Goal: Task Accomplishment & Management: Manage account settings

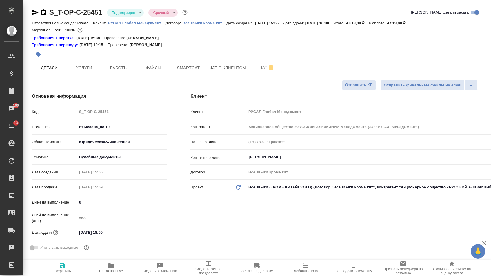
select select "RU"
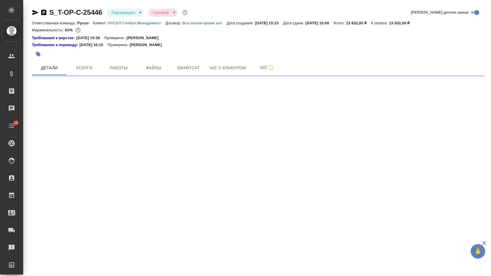
select select "RU"
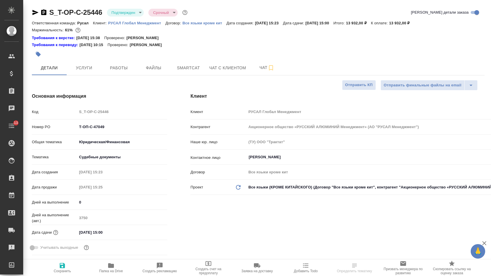
type textarea "x"
click at [87, 64] on button "Услуги" at bounding box center [84, 68] width 35 height 14
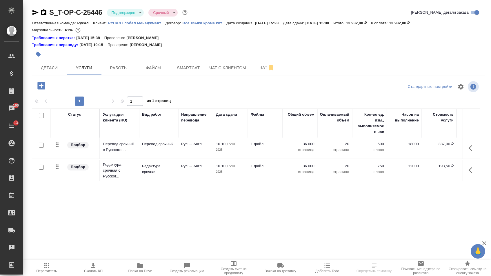
click at [43, 88] on icon "button" at bounding box center [41, 86] width 10 height 10
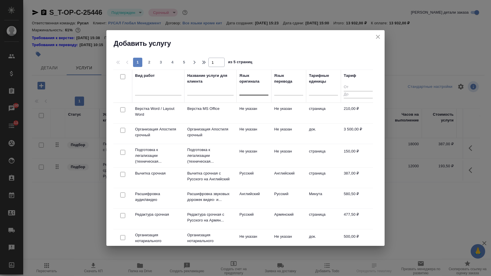
click at [250, 91] on div at bounding box center [253, 89] width 29 height 8
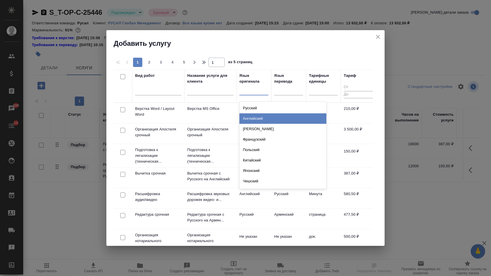
click at [250, 121] on div "Английский" at bounding box center [282, 118] width 87 height 10
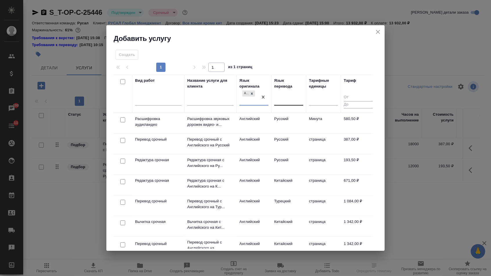
click at [286, 97] on div at bounding box center [288, 100] width 29 height 8
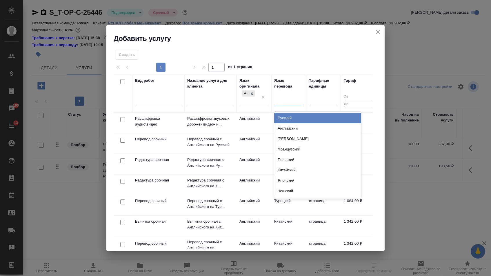
click at [286, 116] on div "Русский" at bounding box center [317, 118] width 87 height 10
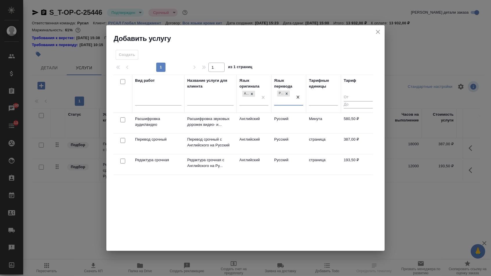
click at [123, 142] on input "checkbox" at bounding box center [122, 140] width 5 height 5
checkbox input "true"
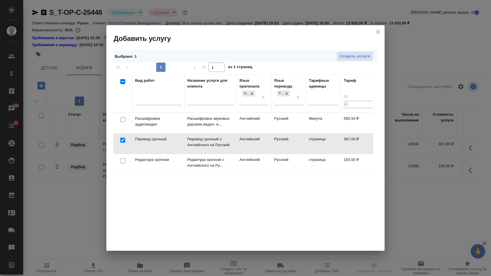
click at [123, 157] on div at bounding box center [122, 161] width 13 height 8
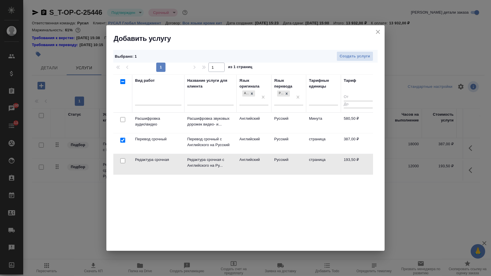
click at [122, 160] on input "checkbox" at bounding box center [122, 160] width 5 height 5
checkbox input "true"
click at [343, 63] on div "1 1 из 1 страниц" at bounding box center [245, 67] width 264 height 9
click at [345, 58] on span "Создать услуги" at bounding box center [354, 56] width 30 height 7
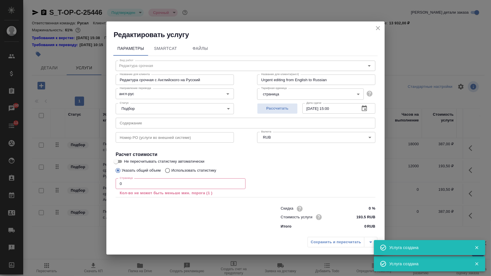
type input "Перевод срочный"
type input "Перевод срочный с Английского на Русский"
type input "Urgent translation from English into Russian"
type input "387 RUB"
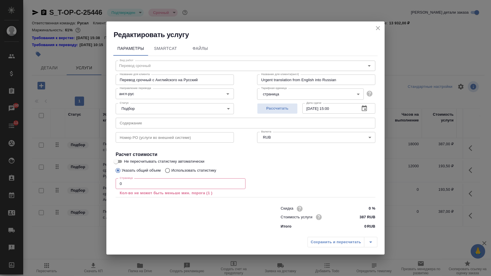
click at [182, 184] on input "0" at bounding box center [181, 183] width 130 height 10
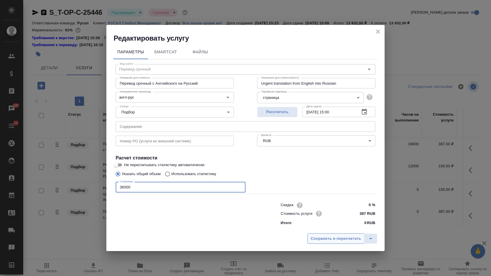
type input "36000"
click at [312, 242] on span "Сохранить и пересчитать" at bounding box center [335, 238] width 50 height 7
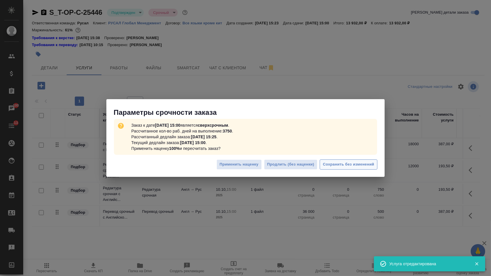
click at [342, 167] on span "Сохранить без изменений" at bounding box center [348, 164] width 51 height 7
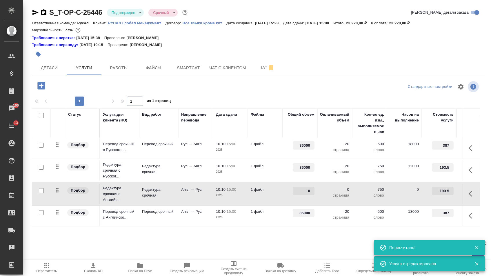
click at [304, 195] on input "0" at bounding box center [303, 190] width 22 height 8
type input "36000"
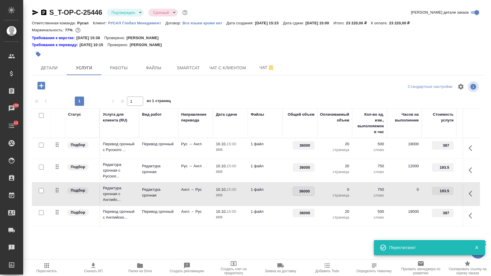
click at [249, 240] on div "S_T-OP-C-25446 Подтвержден confirmed Срочный urgent Кратко детали заказа Ответс…" at bounding box center [258, 124] width 459 height 248
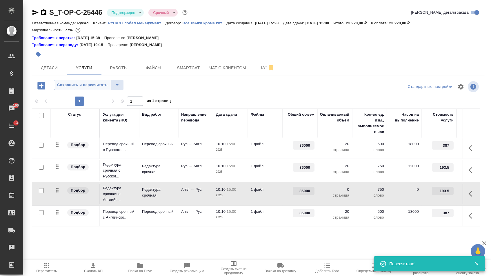
click at [74, 87] on span "Сохранить и пересчитать" at bounding box center [82, 85] width 50 height 7
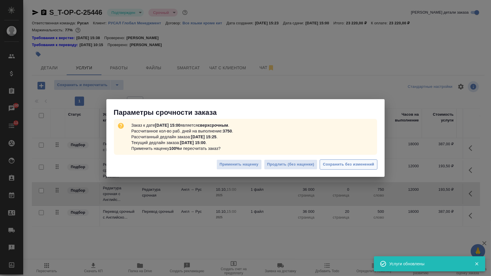
click at [364, 161] on button "Сохранить без изменений" at bounding box center [348, 164] width 58 height 10
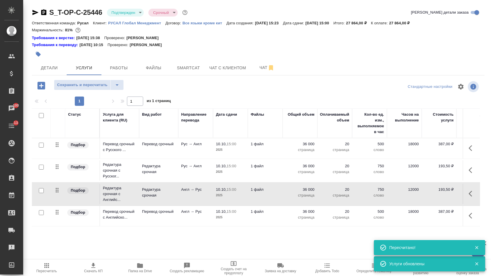
click at [468, 149] on icon "button" at bounding box center [471, 148] width 7 height 7
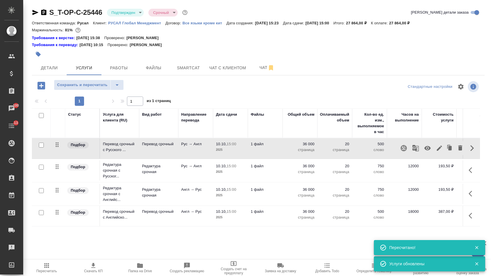
click at [436, 151] on icon "button" at bounding box center [438, 147] width 5 height 5
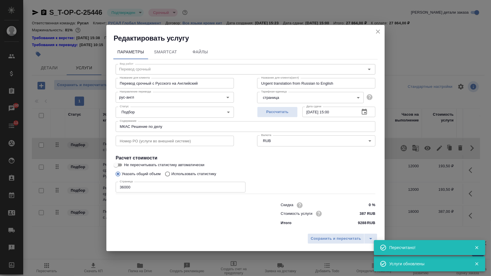
click at [237, 127] on input "МКАС Решение по делу" at bounding box center [245, 126] width 259 height 10
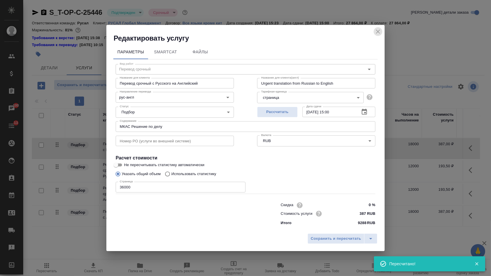
click at [381, 30] on icon "close" at bounding box center [377, 31] width 7 height 7
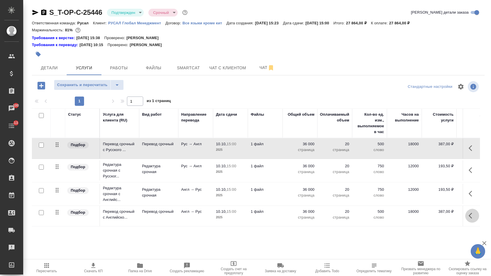
click at [473, 219] on icon "button" at bounding box center [471, 215] width 7 height 7
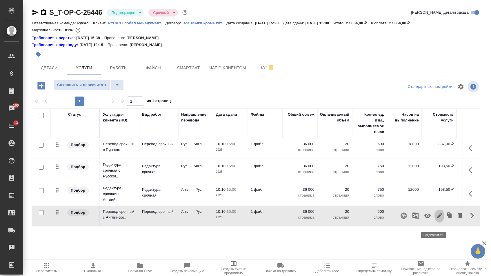
click at [436, 219] on icon "button" at bounding box center [439, 215] width 7 height 7
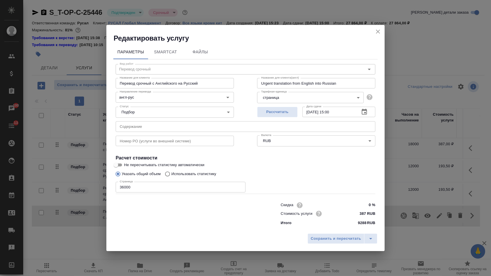
click at [202, 126] on input "text" at bounding box center [245, 126] width 259 height 10
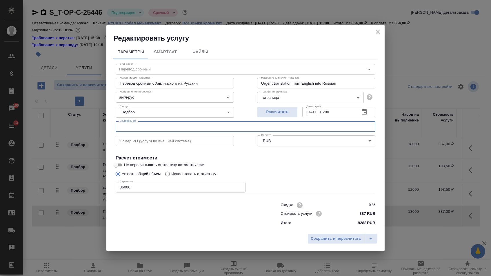
paste input "МКАС Решение по делу"
type input "МКАС Решение по делу"
click at [333, 241] on span "Сохранить и пересчитать" at bounding box center [335, 238] width 50 height 7
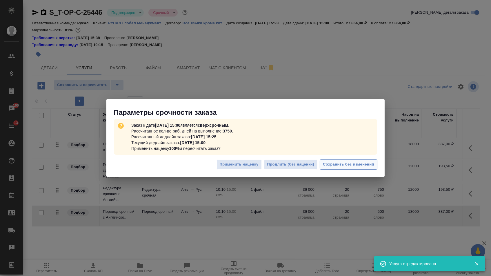
click at [329, 164] on span "Сохранить без изменений" at bounding box center [348, 164] width 51 height 7
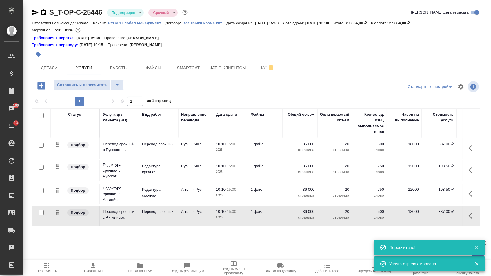
click at [41, 169] on input "checkbox" at bounding box center [41, 166] width 5 height 5
checkbox input "true"
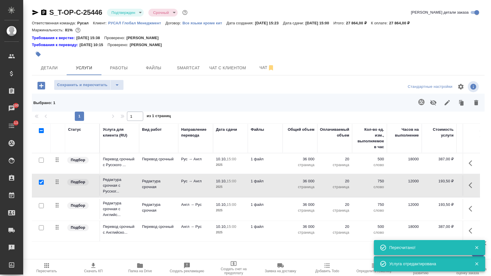
click at [42, 162] on div at bounding box center [41, 160] width 13 height 8
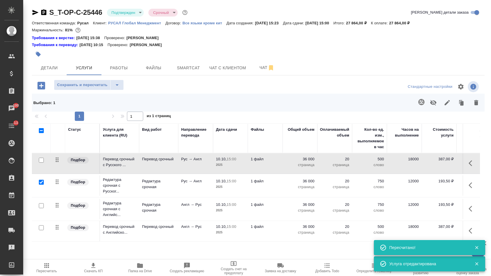
click at [41, 162] on input "checkbox" at bounding box center [41, 160] width 5 height 5
checkbox input "true"
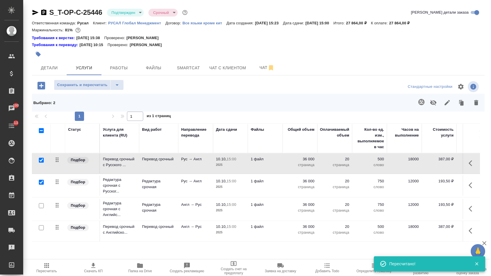
click at [476, 105] on icon "button" at bounding box center [475, 102] width 7 height 7
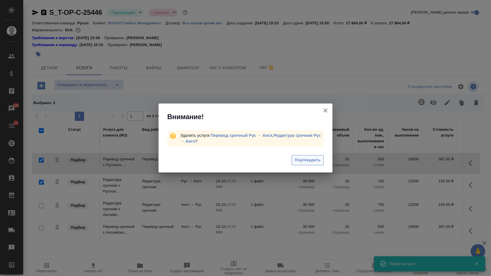
click at [298, 161] on span "Подтвердить" at bounding box center [308, 160] width 26 height 7
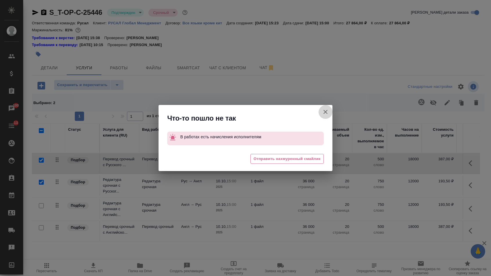
click at [325, 111] on icon "button" at bounding box center [325, 112] width 4 height 4
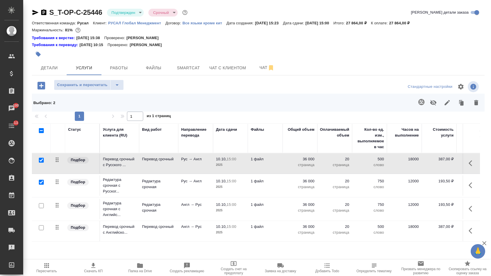
click at [40, 133] on input "checkbox" at bounding box center [41, 130] width 5 height 5
checkbox input "true"
click at [41, 133] on input "checkbox" at bounding box center [41, 130] width 5 height 5
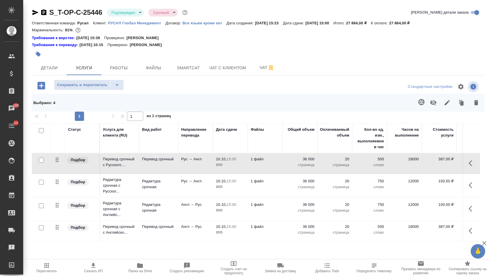
checkbox input "false"
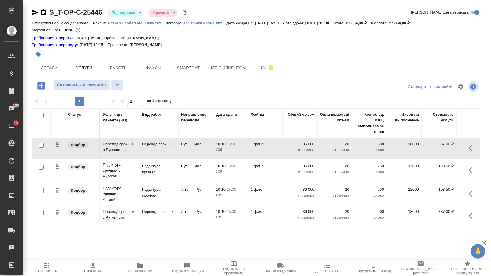
click at [39, 193] on input "checkbox" at bounding box center [41, 190] width 5 height 5
checkbox input "true"
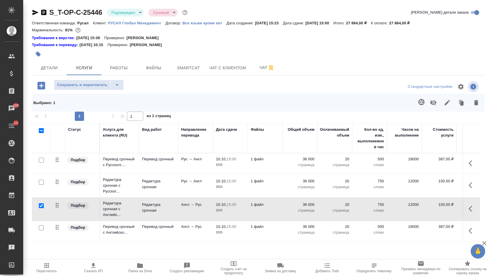
click at [40, 230] on input "checkbox" at bounding box center [41, 227] width 5 height 5
checkbox input "true"
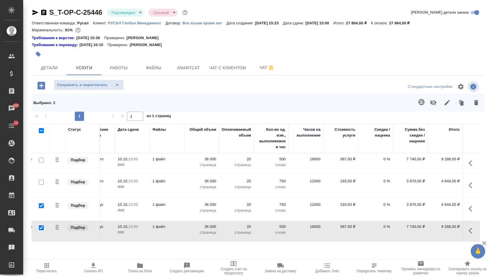
scroll to position [0, 98]
click at [431, 105] on icon "button" at bounding box center [432, 102] width 7 height 7
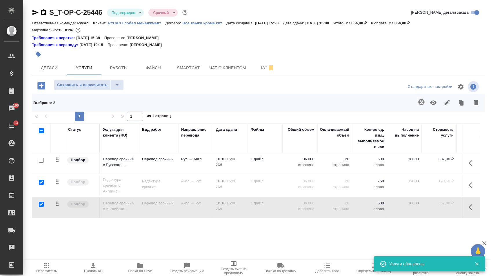
scroll to position [0, 0]
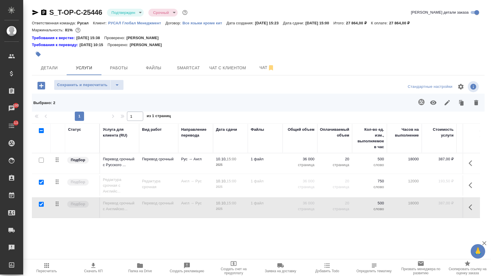
click at [39, 206] on input "checkbox" at bounding box center [41, 204] width 5 height 5
checkbox input "false"
click at [41, 184] on input "checkbox" at bounding box center [41, 182] width 5 height 5
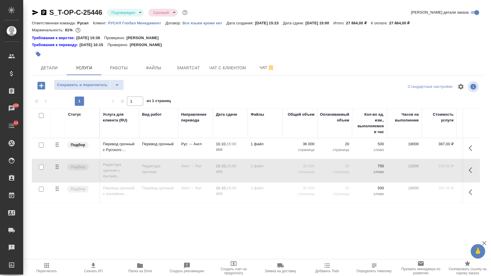
click at [40, 169] on input "checkbox" at bounding box center [41, 166] width 5 height 5
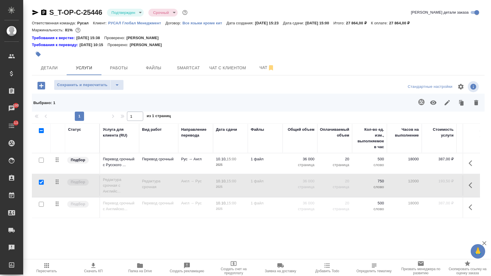
click at [429, 105] on icon "button" at bounding box center [432, 102] width 7 height 7
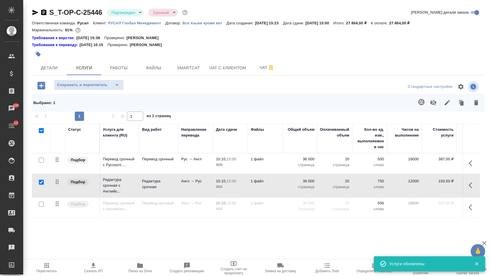
click at [40, 184] on input "checkbox" at bounding box center [41, 182] width 5 height 5
checkbox input "false"
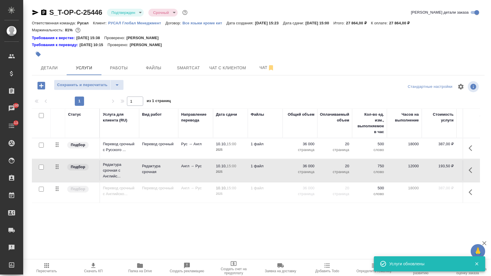
click at [42, 191] on input "checkbox" at bounding box center [41, 188] width 5 height 5
checkbox input "true"
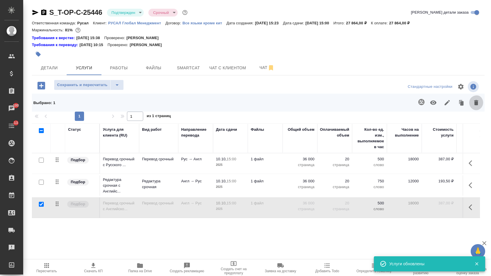
click at [474, 105] on icon "button" at bounding box center [476, 102] width 4 height 5
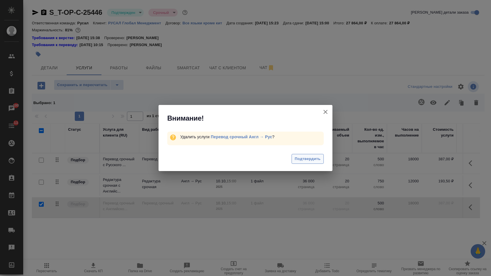
click at [323, 157] on div "Подтвердить" at bounding box center [245, 159] width 174 height 23
click at [321, 162] on button "Подтвердить" at bounding box center [307, 159] width 32 height 10
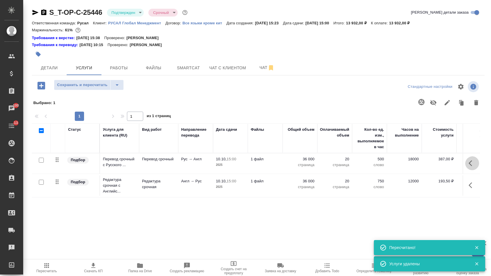
click at [468, 166] on icon "button" at bounding box center [469, 163] width 3 height 6
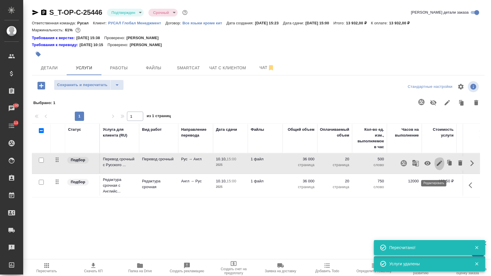
click at [436, 167] on icon "button" at bounding box center [439, 163] width 7 height 7
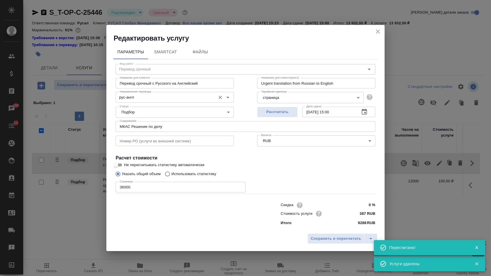
click at [185, 97] on input "рус-англ" at bounding box center [164, 97] width 95 height 7
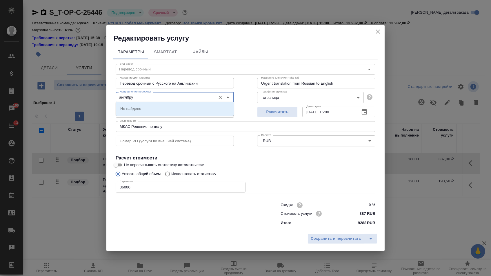
click at [182, 99] on div "англ0ру Направление перевода" at bounding box center [175, 97] width 118 height 10
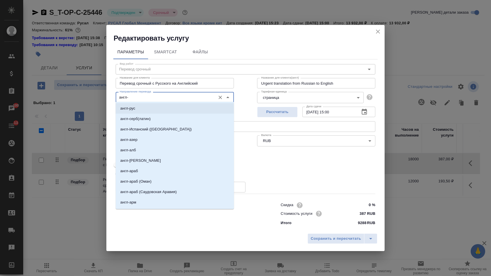
click at [161, 107] on li "англ-рус" at bounding box center [175, 108] width 118 height 10
type input "англ-рус"
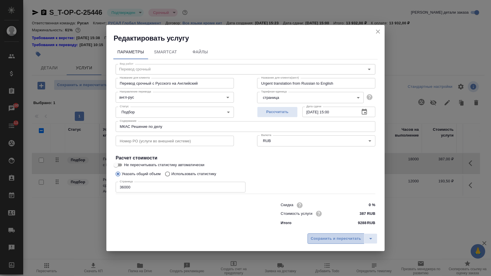
click at [326, 239] on span "Сохранить и пересчитать" at bounding box center [335, 238] width 50 height 7
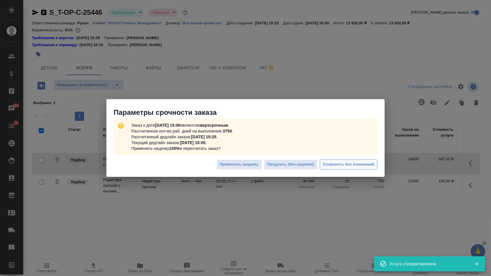
click at [343, 163] on span "Сохранить без изменений" at bounding box center [348, 164] width 51 height 7
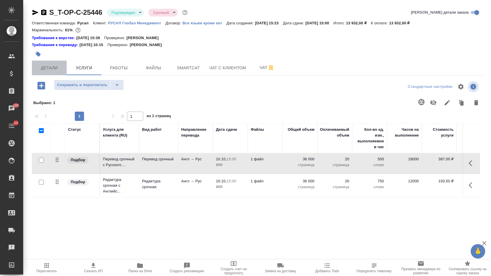
click at [49, 71] on span "Детали" at bounding box center [49, 67] width 28 height 7
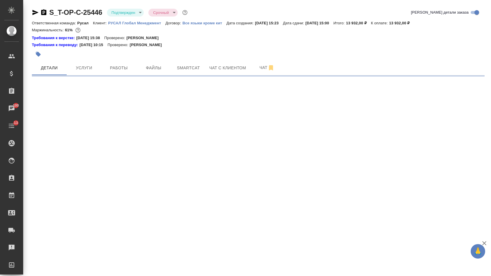
select select "RU"
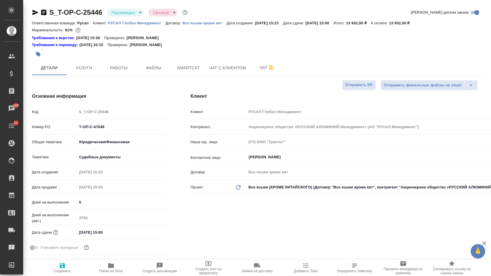
type textarea "x"
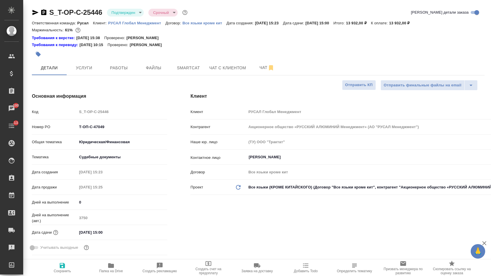
type textarea "x"
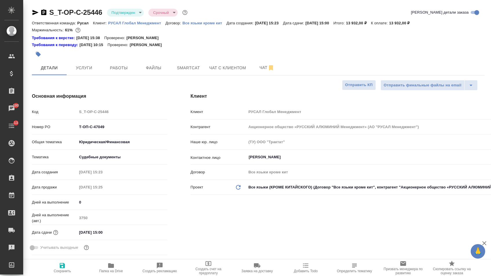
type textarea "x"
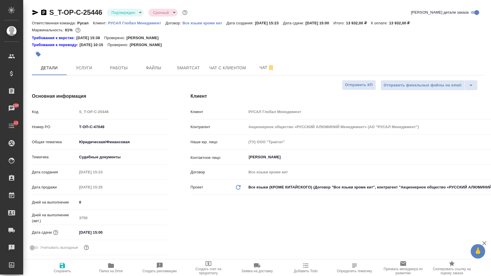
type textarea "x"
